Goal: Task Accomplishment & Management: Use online tool/utility

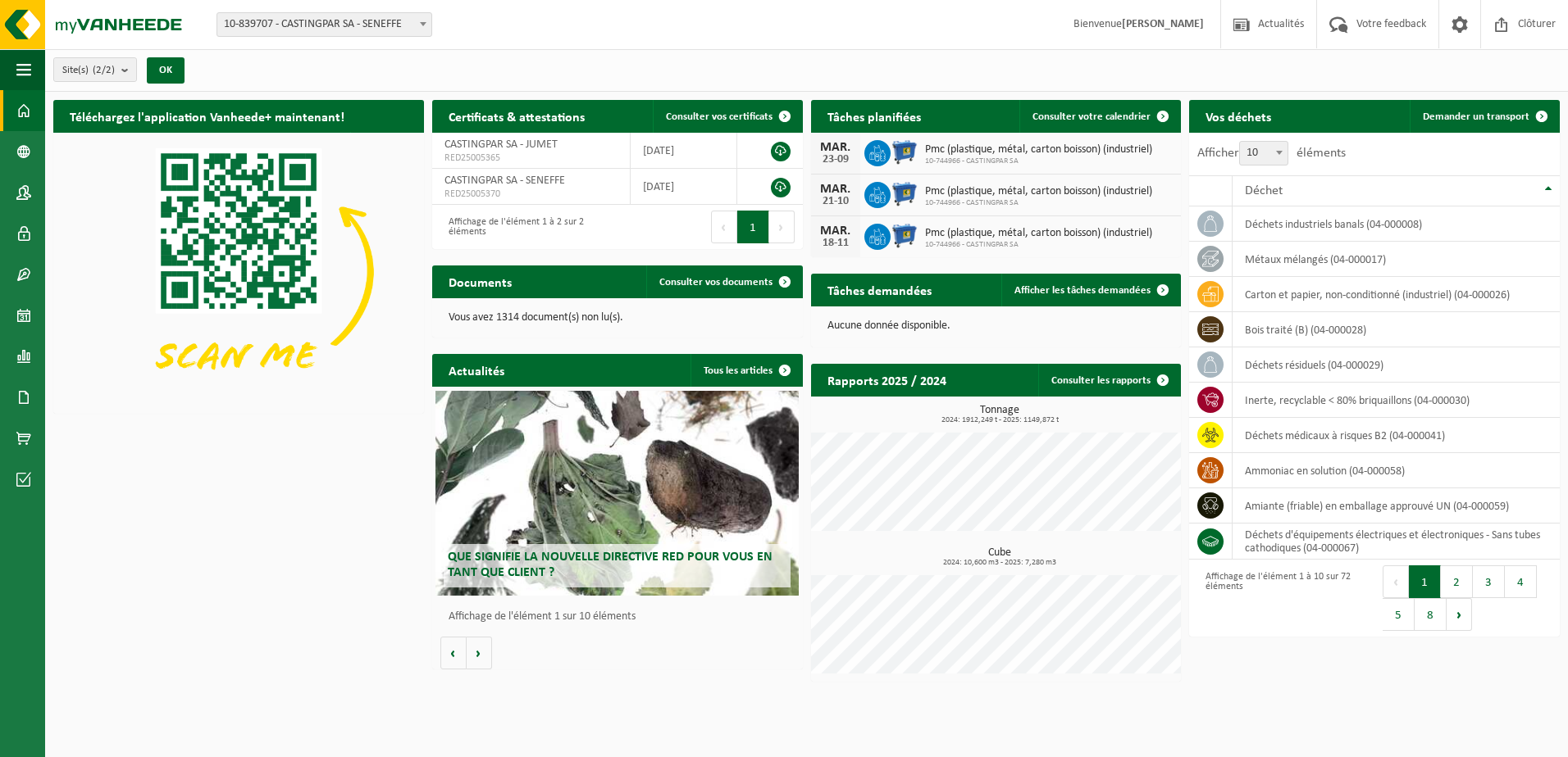
click at [340, 21] on span "10-839707 - CASTINGPAR SA - SENEFFE" at bounding box center [323, 25] width 214 height 23
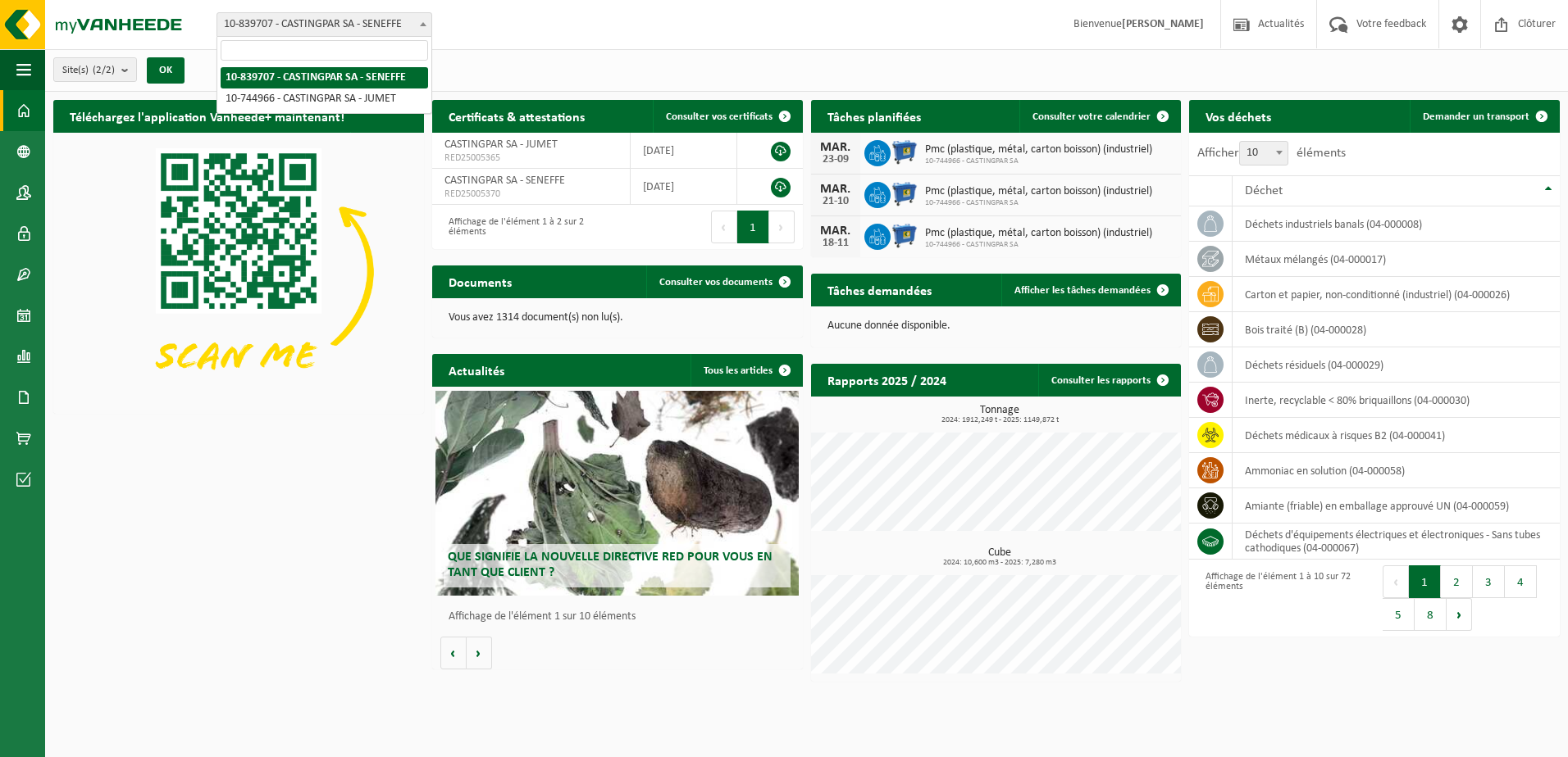
click at [482, 48] on div "Site: 10-839707 - CASTINGPAR SA - SENEFFE 10-744966 - CASTINGPAR SA - JUMET 10-…" at bounding box center [784, 25] width 1568 height 50
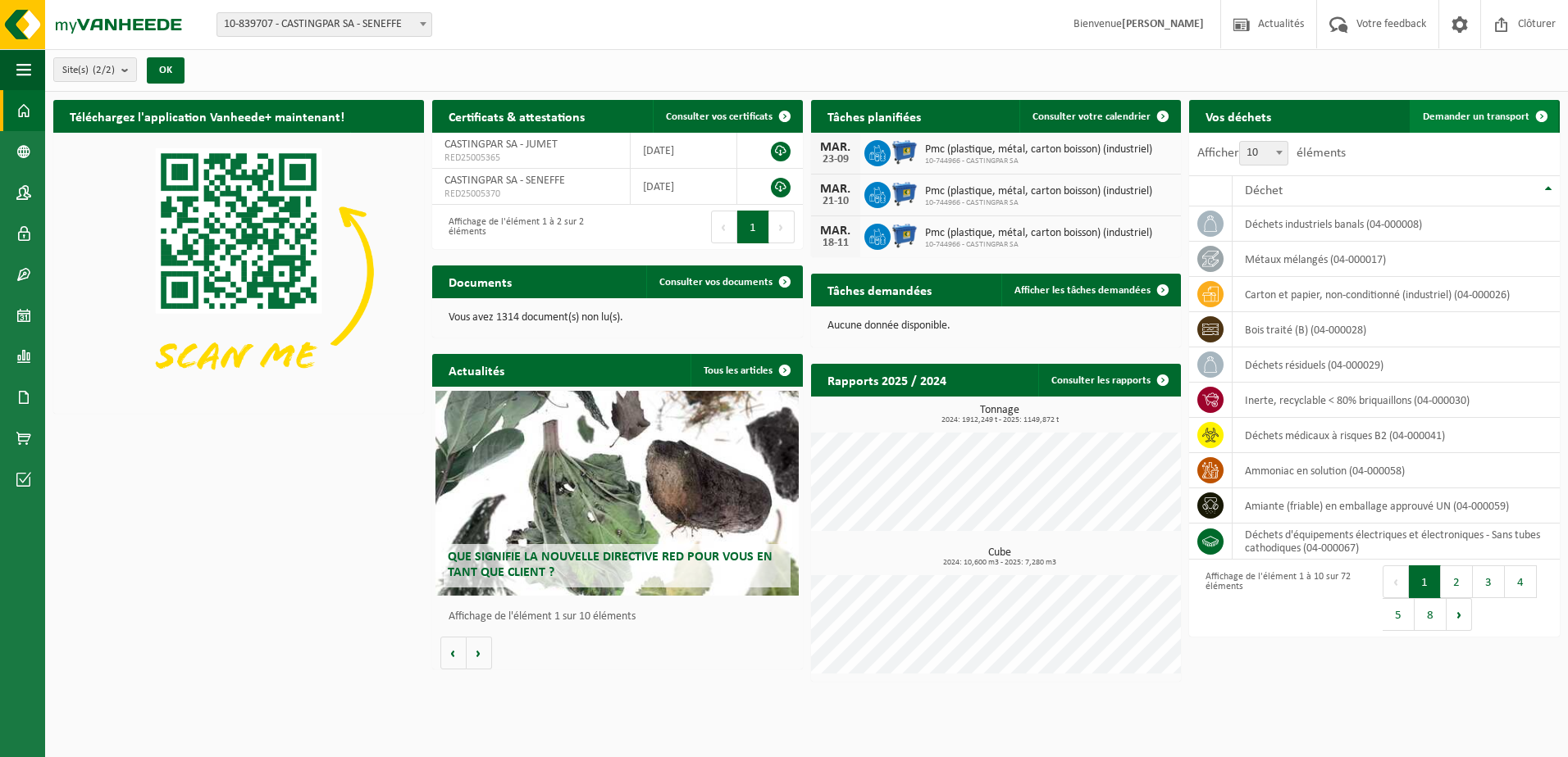
click at [1484, 119] on span "Demander un transport" at bounding box center [1476, 116] width 107 height 11
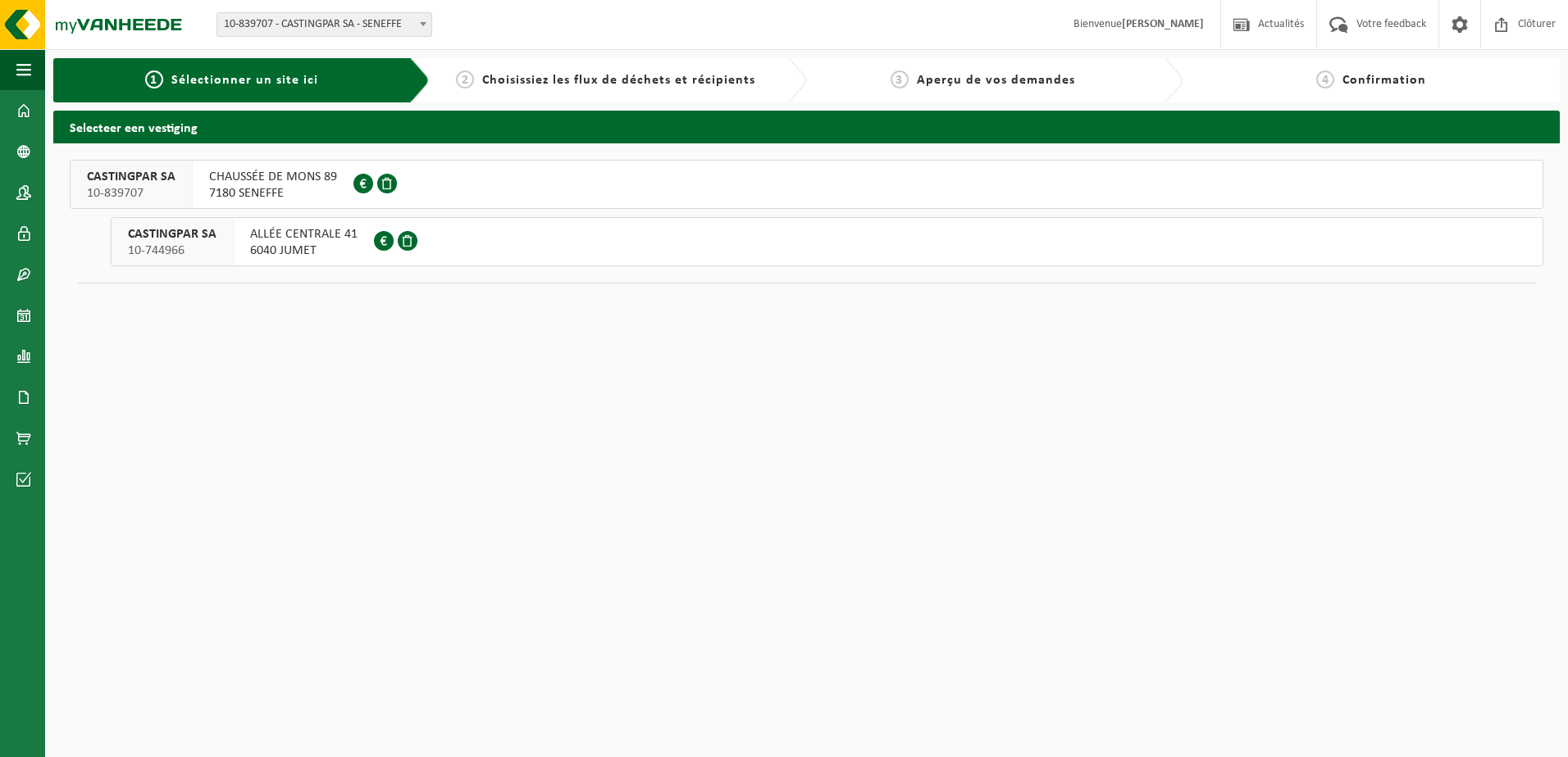
click at [411, 177] on button "CASTINGPAR SA 10-839707 CHAUSSÉE DE MONS 89 7180 SENEFFE 0418.306.164" at bounding box center [807, 184] width 1474 height 49
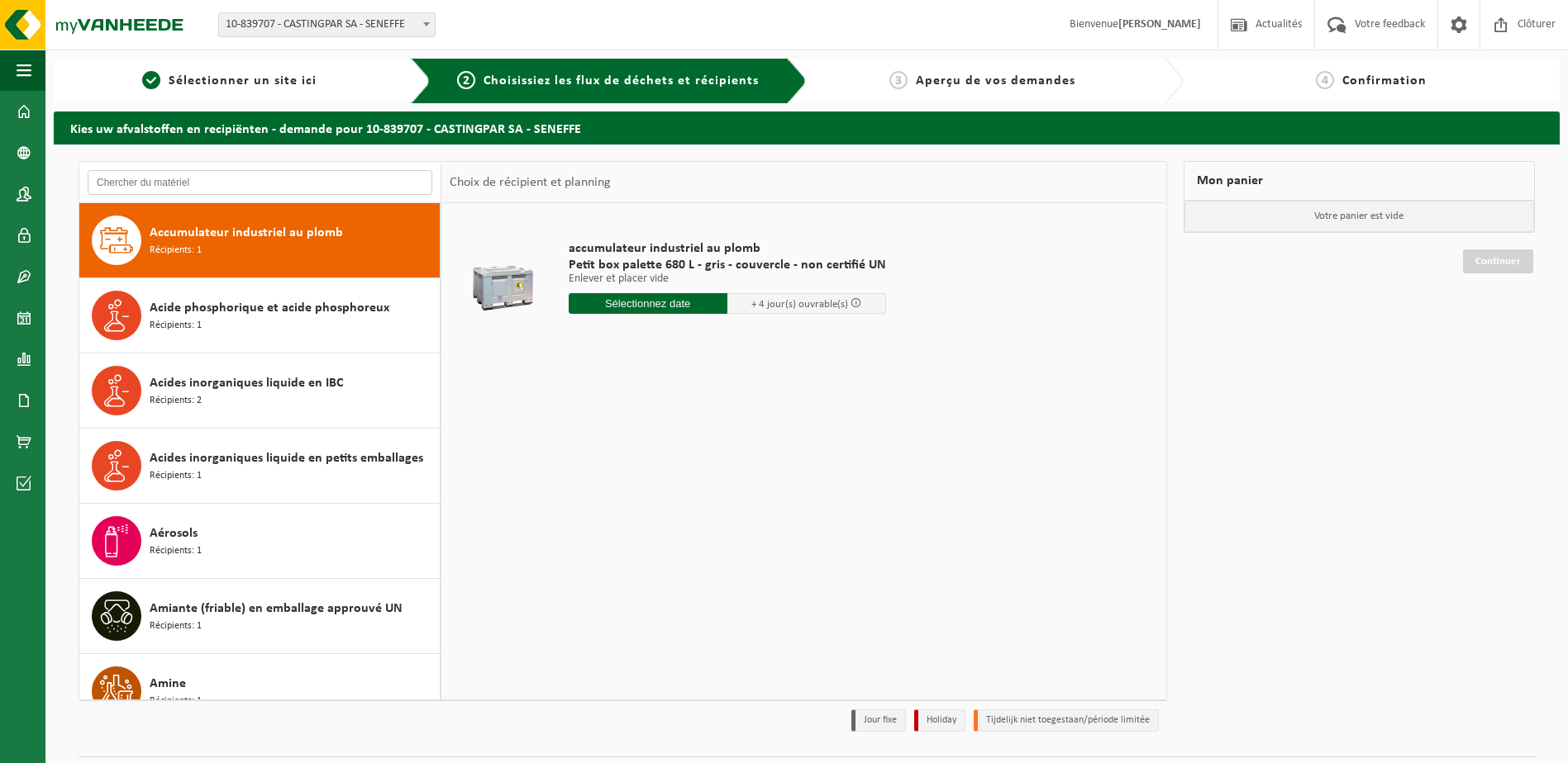
click at [327, 182] on input "text" at bounding box center [260, 181] width 345 height 24
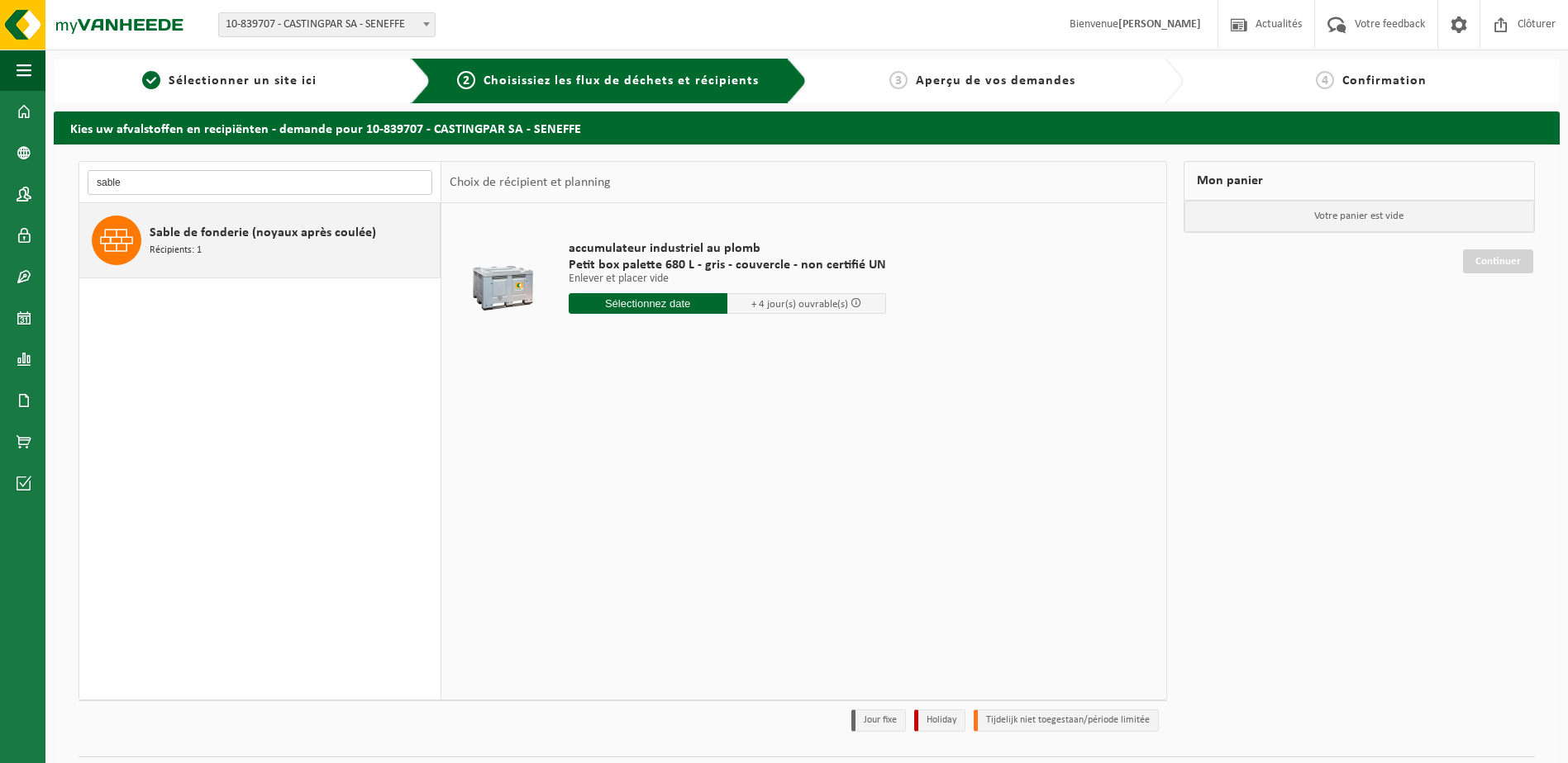
type input "sable"
click at [313, 235] on span "Sable de fonderie (noyaux après coulée)" at bounding box center [263, 233] width 227 height 20
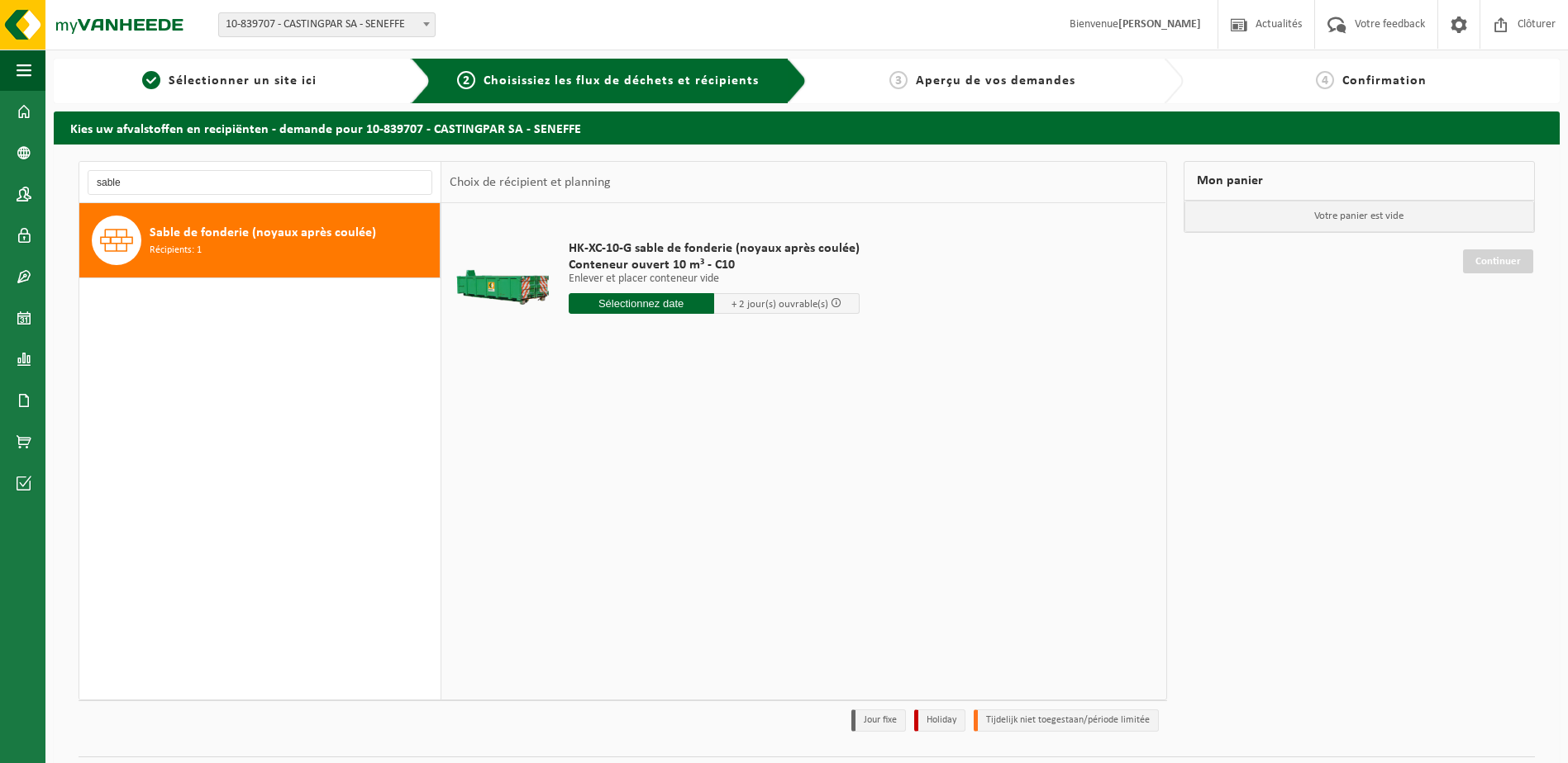
click at [683, 302] on input "text" at bounding box center [641, 303] width 145 height 20
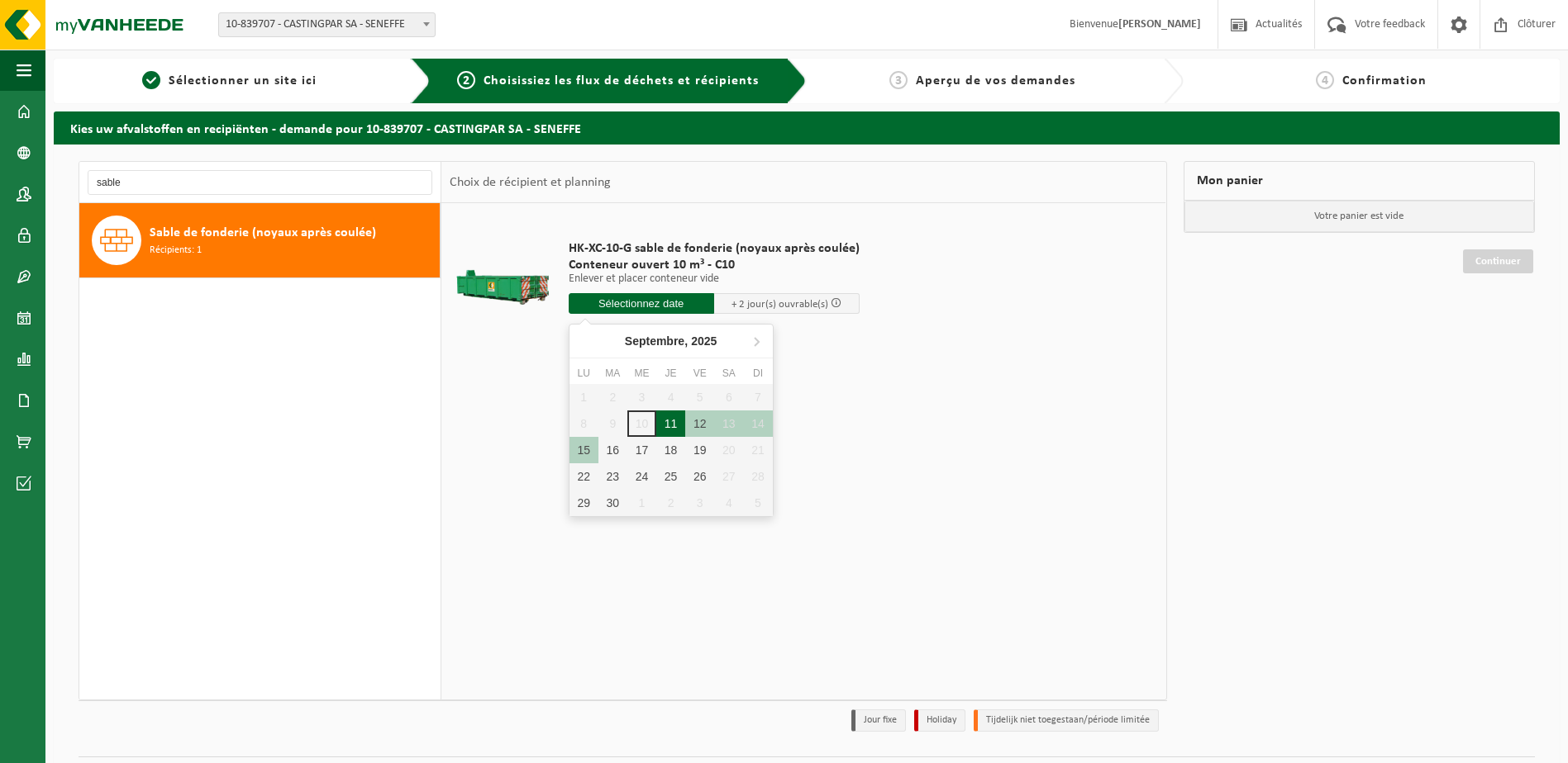
click at [666, 423] on div "11" at bounding box center [671, 423] width 29 height 26
type input "à partir de 2025-09-11"
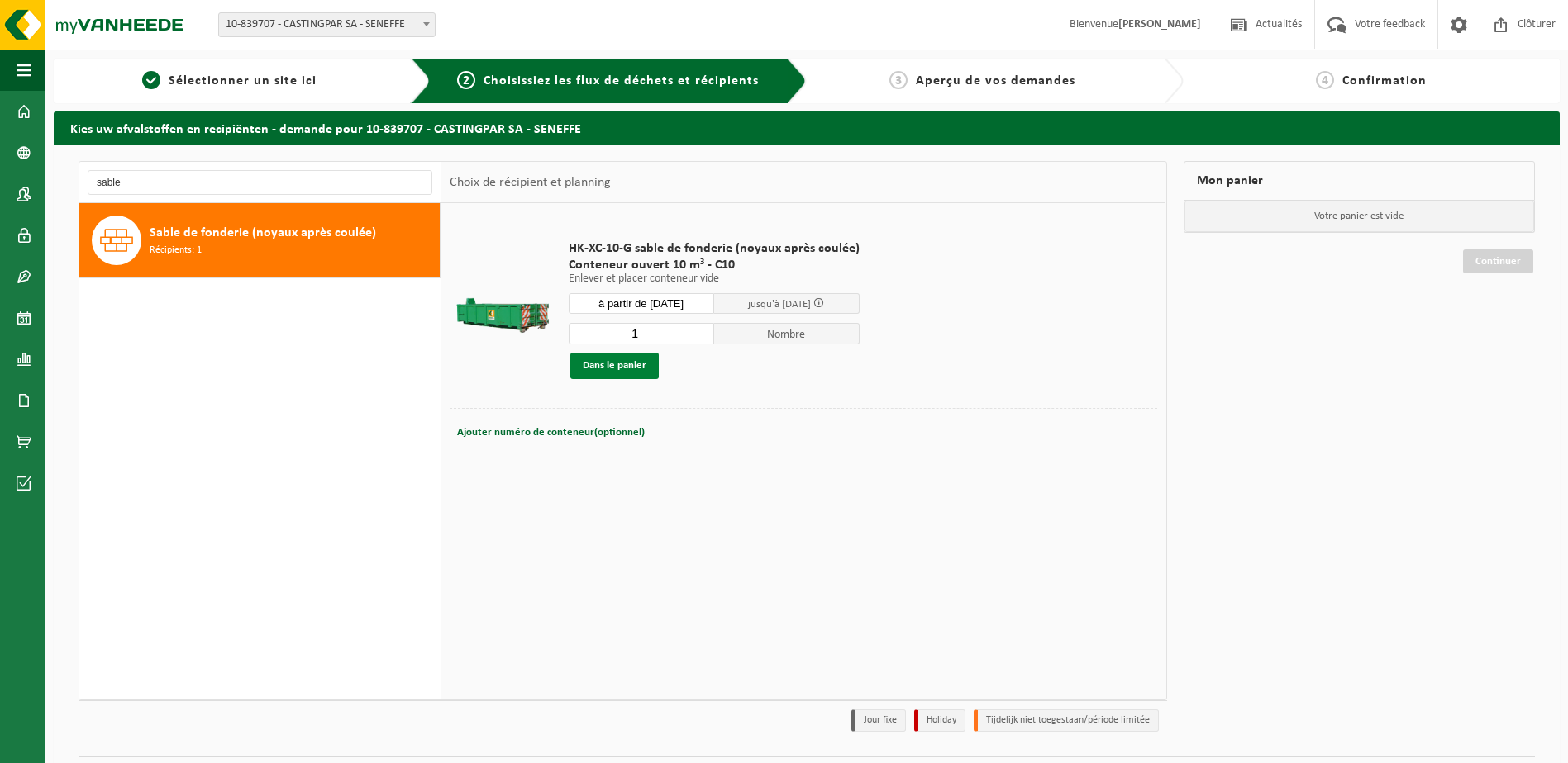
click at [648, 374] on button "Dans le panier" at bounding box center [614, 366] width 89 height 26
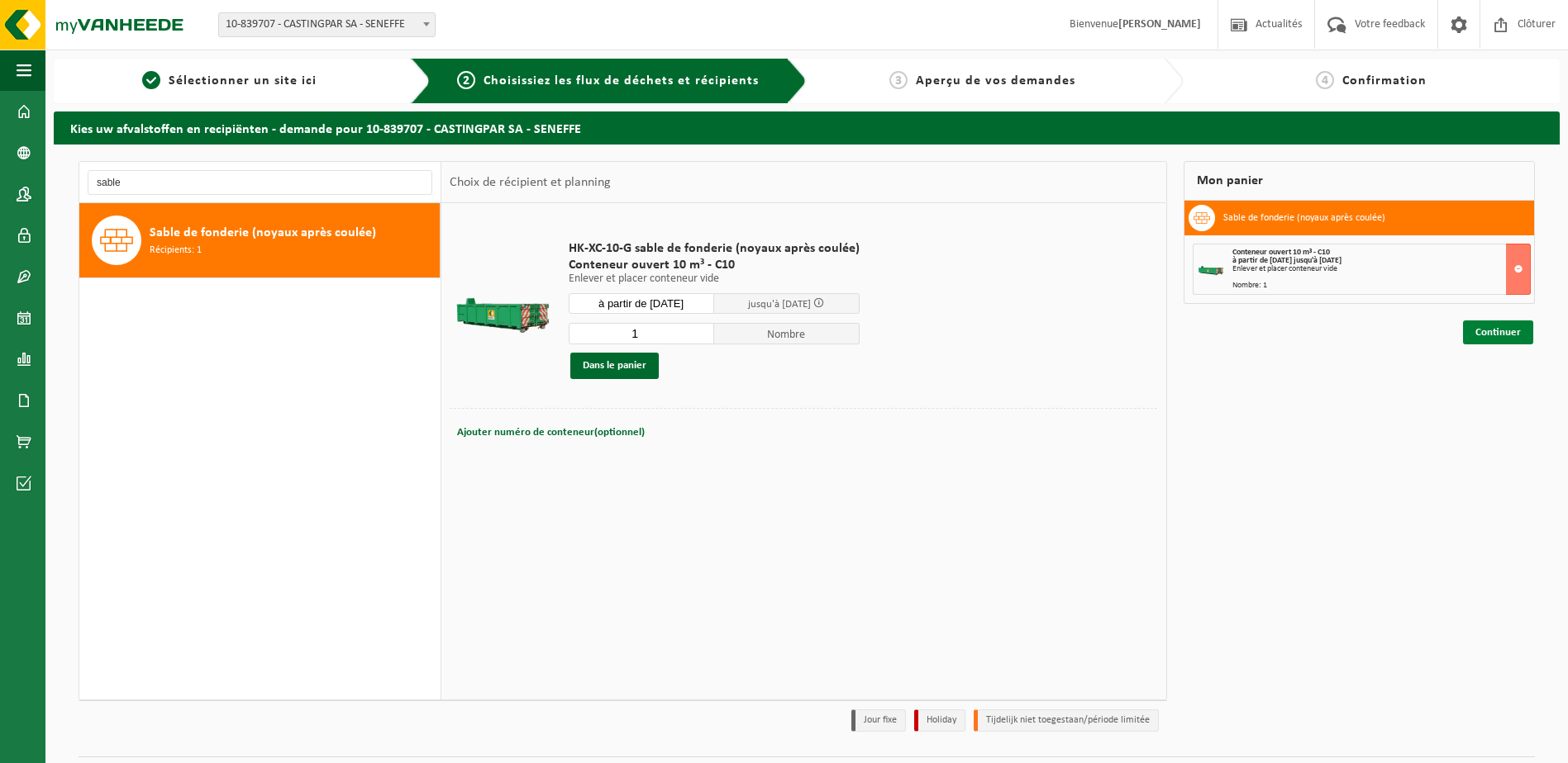
click at [1495, 337] on link "Continuer" at bounding box center [1499, 333] width 70 height 24
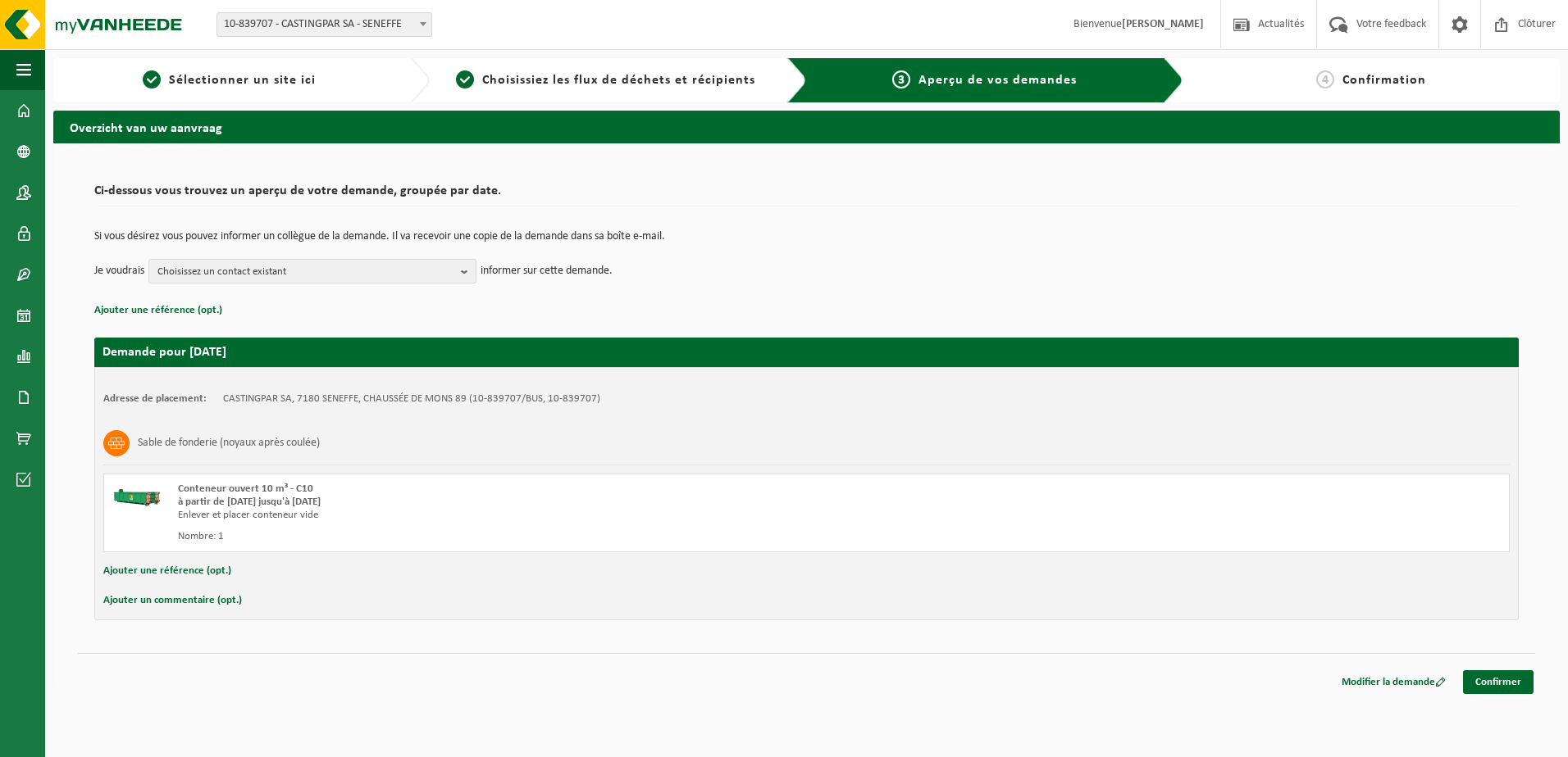
click at [363, 257] on td "Si vous désirez vous pouvez informer un collègue de la demande. Il va recevoir …" at bounding box center [806, 245] width 1425 height 28
click at [363, 273] on span "Choisissez un contact existant" at bounding box center [306, 271] width 297 height 24
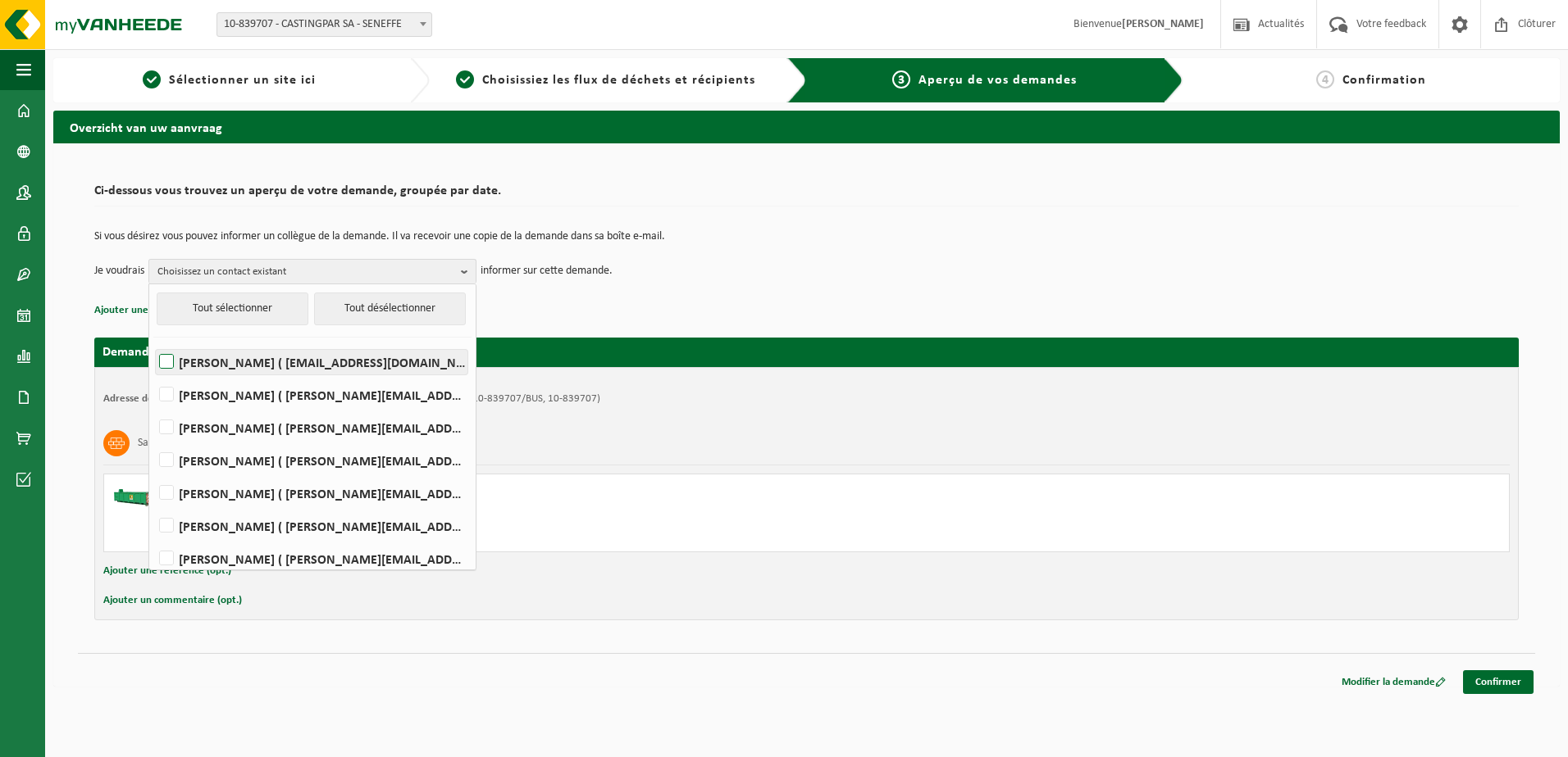
click at [162, 362] on label "MARIO Anzalla ( magasin@castingpar.com )" at bounding box center [312, 362] width 312 height 24
click at [153, 342] on input "MARIO Anzalla ( magasin@castingpar.com )" at bounding box center [152, 341] width 1 height 1
checkbox input "true"
click at [638, 276] on td "Je voudrais MARIO Anzalla Tout sélectionner Tout désélectionner MARIO Anzalla (…" at bounding box center [806, 271] width 1425 height 24
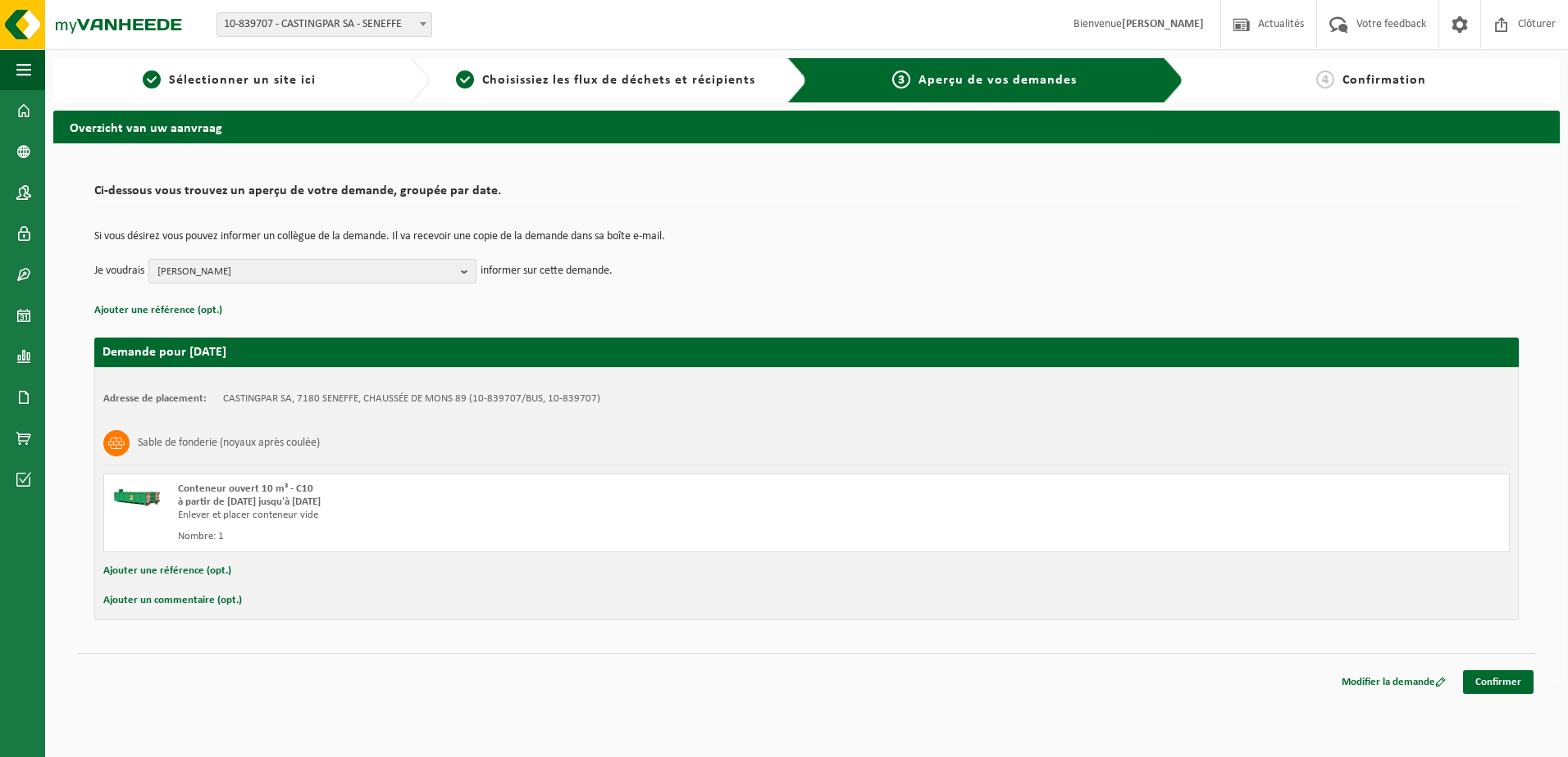
click at [426, 263] on span "MARIO Anzalla" at bounding box center [306, 271] width 297 height 24
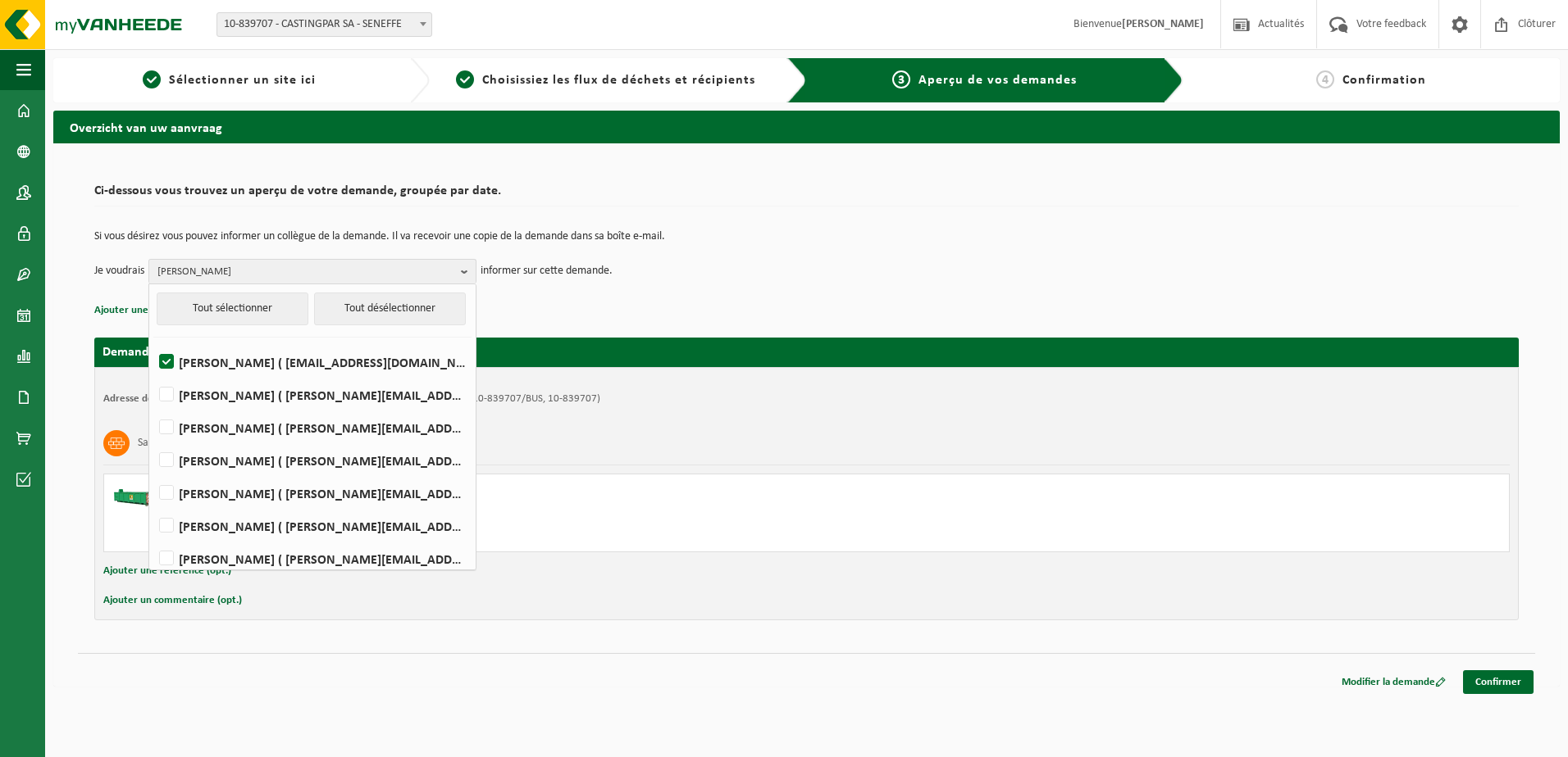
click at [909, 276] on td "Je voudrais MARIO Anzalla Tout sélectionner Tout désélectionner MARIO Anzalla (…" at bounding box center [806, 271] width 1425 height 24
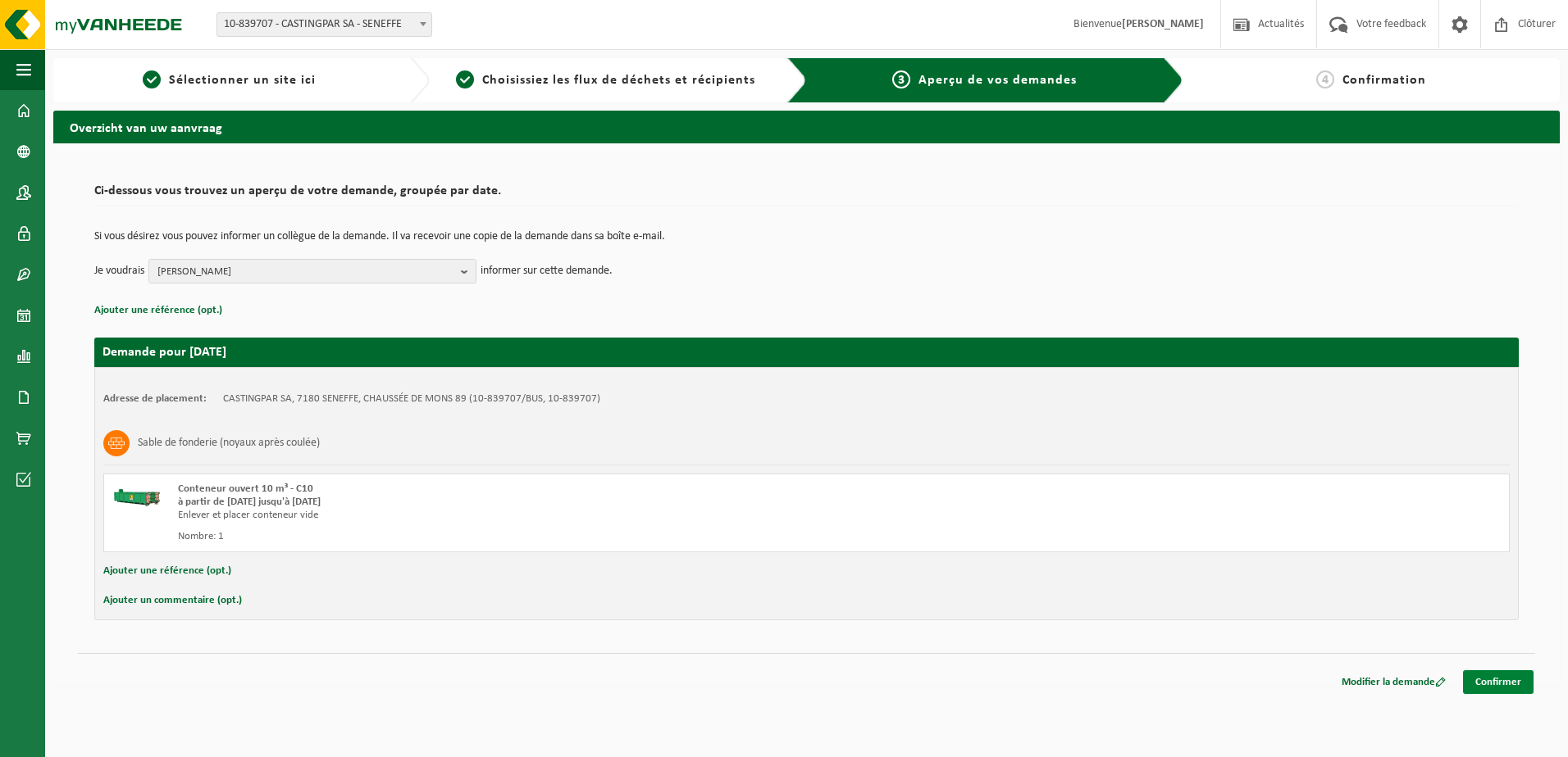
click at [1511, 680] on link "Confirmer" at bounding box center [1498, 682] width 71 height 24
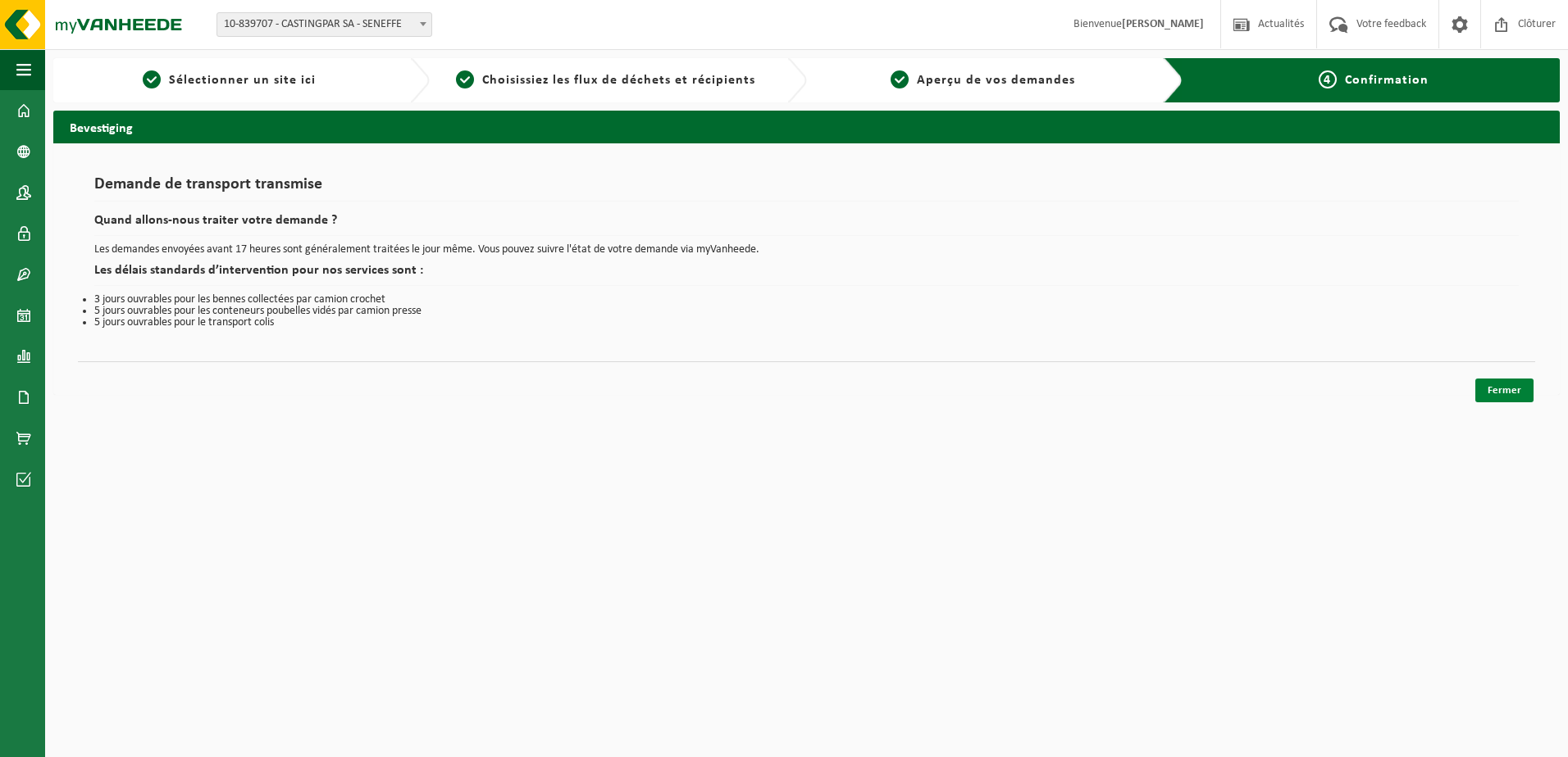
click at [1517, 385] on link "Fermer" at bounding box center [1504, 390] width 58 height 24
